Goal: Information Seeking & Learning: Learn about a topic

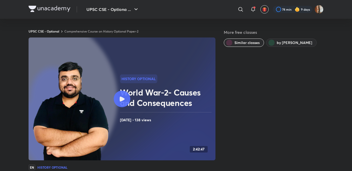
click at [124, 100] on icon at bounding box center [122, 98] width 5 height 5
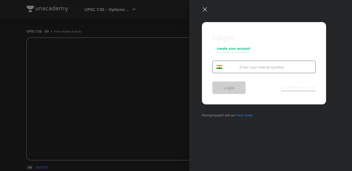
click at [205, 9] on icon at bounding box center [205, 9] width 6 height 6
